Goal: Information Seeking & Learning: Compare options

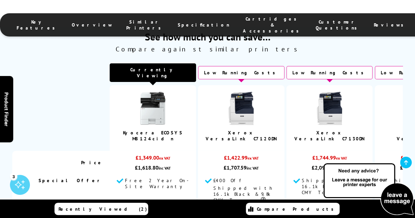
scroll to position [1973, 0]
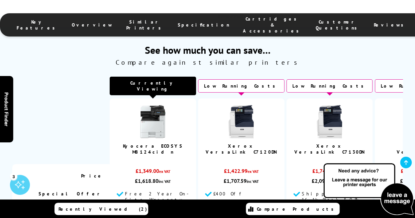
select select "500"
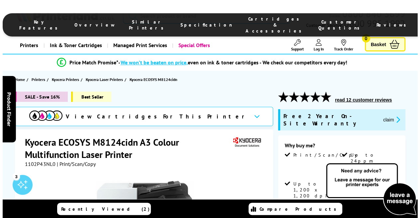
scroll to position [0, 0]
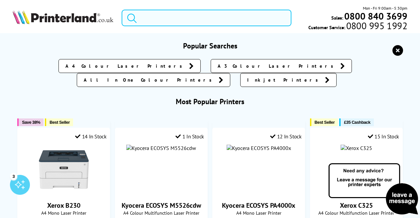
click at [207, 13] on input "search" at bounding box center [207, 18] width 170 height 17
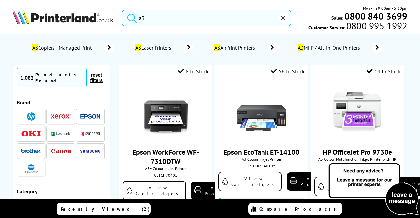
type input "a3"
click at [175, 50] on span "A3 Laser Printers" at bounding box center [154, 48] width 41 height 7
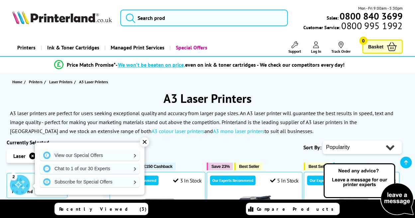
scroll to position [191, 0]
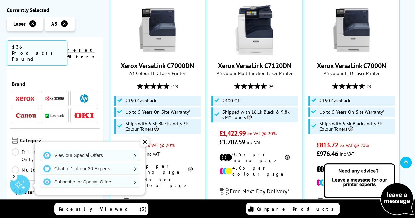
click at [58, 96] on img at bounding box center [55, 98] width 20 height 5
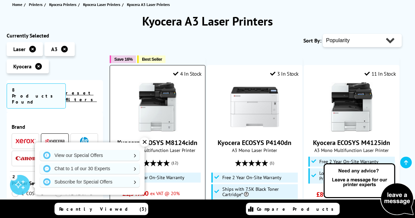
scroll to position [80, 0]
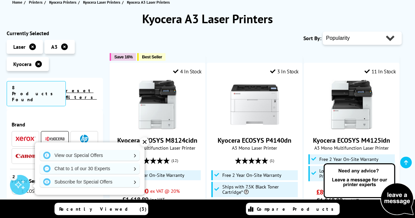
click at [390, 38] on select "Popularity Rating Price - Low to High Price - High to Low Running Costs - Low t…" at bounding box center [362, 38] width 79 height 13
select select "Price Ascending"
click at [323, 32] on select "Popularity Rating Price - Low to High Price - High to Low Running Costs - Low t…" at bounding box center [362, 38] width 79 height 13
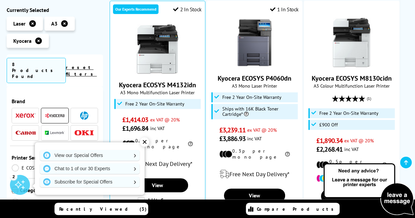
scroll to position [590, 0]
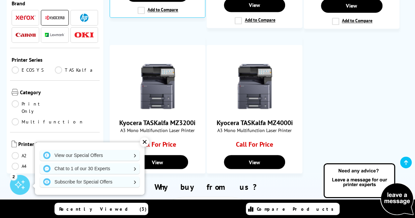
click at [26, 31] on span at bounding box center [26, 35] width 20 height 8
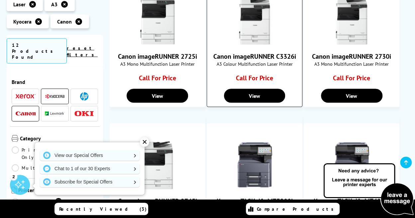
scroll to position [627, 0]
